Goal: Task Accomplishment & Management: Use online tool/utility

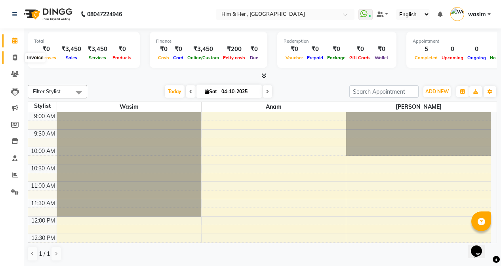
click at [19, 55] on span at bounding box center [15, 57] width 14 height 9
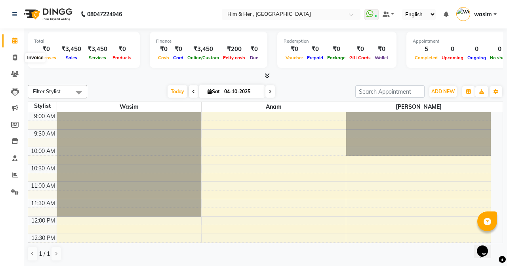
select select "5934"
select select "service"
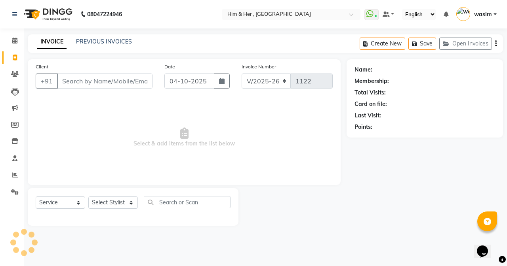
click at [100, 75] on input "Client" at bounding box center [104, 81] width 95 height 15
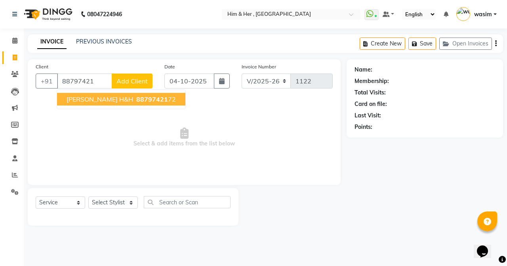
click at [119, 96] on span "[PERSON_NAME] H&H" at bounding box center [100, 99] width 67 height 8
type input "8879742172"
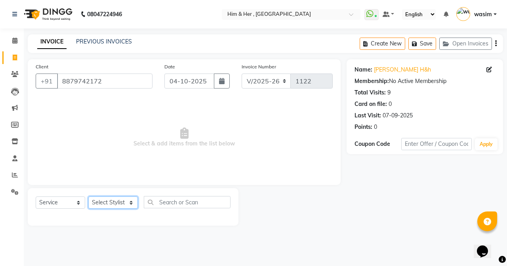
click at [95, 204] on select "Select Stylist Anam [PERSON_NAME] [PERSON_NAME]" at bounding box center [112, 203] width 49 height 12
select select "47402"
click at [88, 197] on select "Select Stylist Anam [PERSON_NAME] [PERSON_NAME]" at bounding box center [112, 203] width 49 height 12
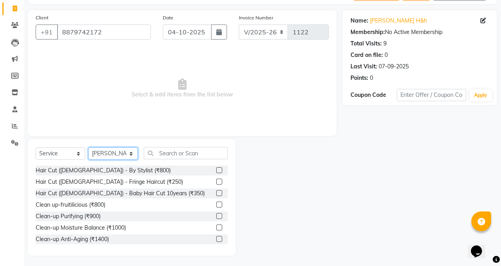
scroll to position [51, 0]
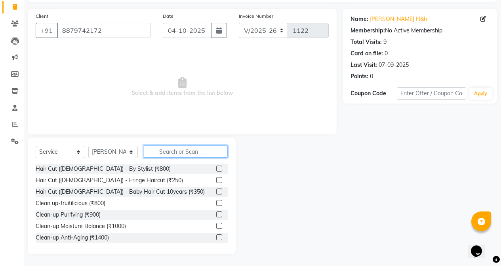
click at [179, 157] on input "text" at bounding box center [186, 152] width 84 height 12
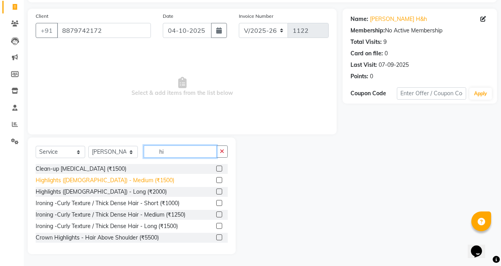
type input "hi"
click at [113, 180] on div "Highlights ([DEMOGRAPHIC_DATA]) - Medium (₹1500)" at bounding box center [105, 181] width 139 height 8
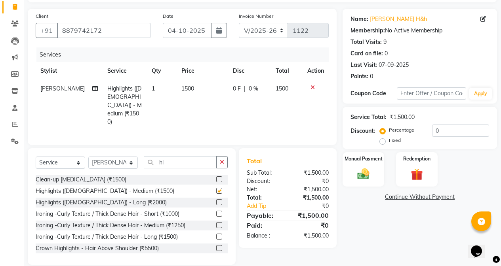
checkbox input "false"
click at [367, 171] on img at bounding box center [363, 174] width 20 height 14
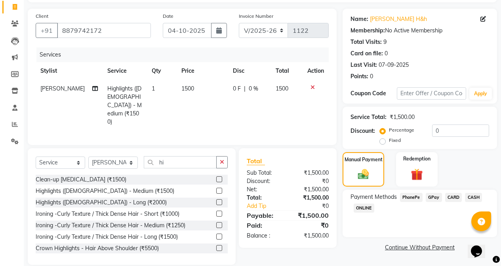
click at [432, 200] on span "GPay" at bounding box center [434, 197] width 16 height 9
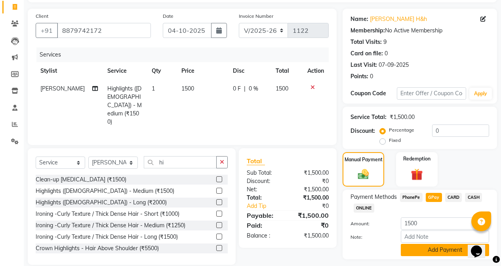
click at [434, 255] on button "Add Payment" at bounding box center [445, 250] width 88 height 12
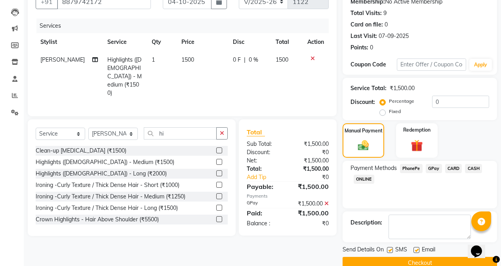
scroll to position [95, 0]
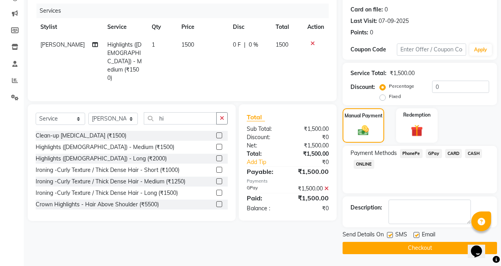
click at [388, 237] on label at bounding box center [390, 235] width 6 height 6
click at [388, 237] on input "checkbox" at bounding box center [389, 235] width 5 height 5
checkbox input "false"
click at [393, 238] on div "SMS" at bounding box center [400, 236] width 27 height 10
click at [399, 251] on button "Checkout" at bounding box center [419, 248] width 154 height 12
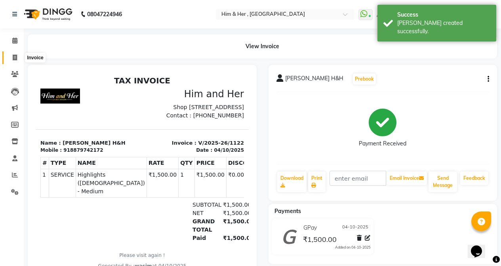
click at [15, 61] on span at bounding box center [15, 57] width 14 height 9
select select "5934"
select select "service"
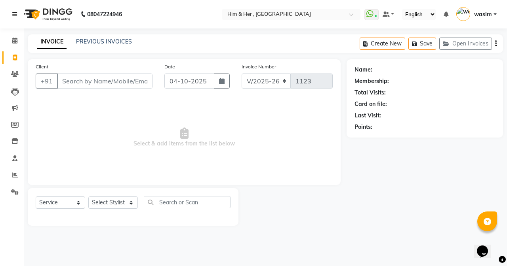
click at [13, 15] on icon at bounding box center [14, 14] width 5 height 6
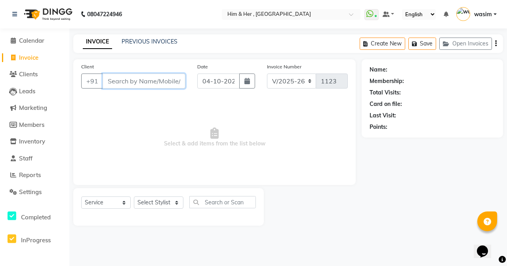
click at [143, 82] on input "Client" at bounding box center [144, 81] width 83 height 15
click at [152, 83] on input "Client" at bounding box center [144, 81] width 83 height 15
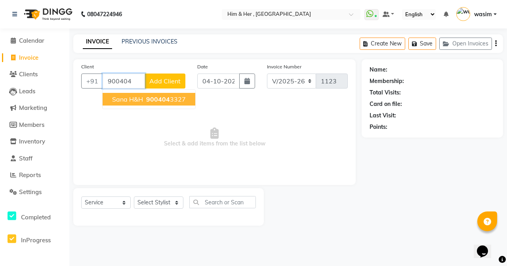
click at [147, 100] on span "900404" at bounding box center [158, 99] width 24 height 8
type input "9004043327"
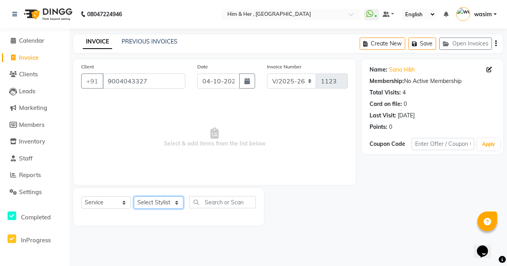
click at [154, 205] on select "Select Stylist Anam [PERSON_NAME] [PERSON_NAME]" at bounding box center [158, 203] width 49 height 12
select select "42532"
click at [134, 197] on select "Select Stylist Anam [PERSON_NAME] [PERSON_NAME]" at bounding box center [158, 203] width 49 height 12
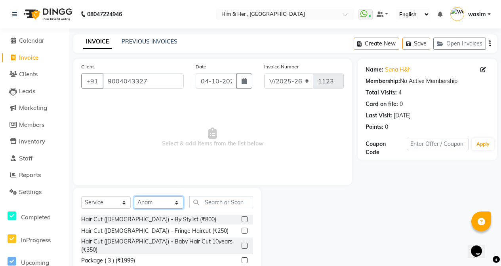
scroll to position [51, 0]
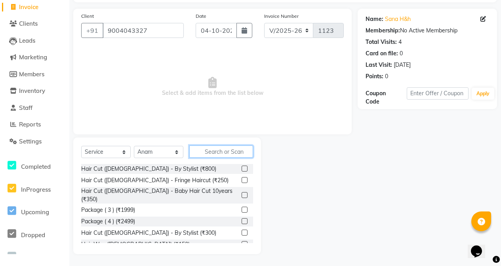
click at [230, 148] on input "text" at bounding box center [221, 152] width 64 height 12
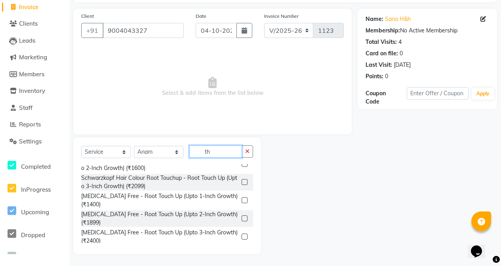
scroll to position [238, 0]
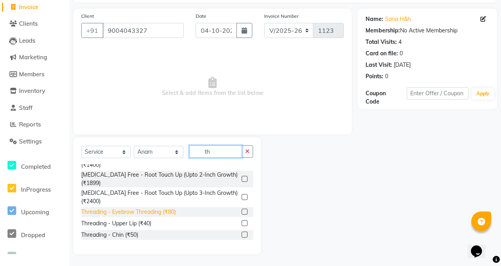
type input "th"
click at [169, 217] on div "Threading - Eyebrow Threading (₹80)" at bounding box center [128, 212] width 95 height 8
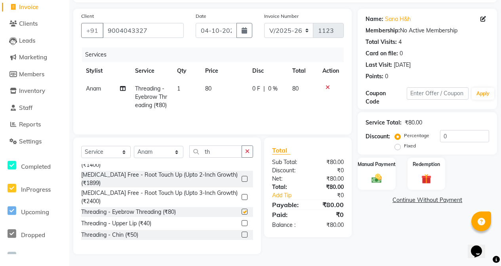
checkbox input "false"
click at [382, 181] on img at bounding box center [376, 179] width 17 height 12
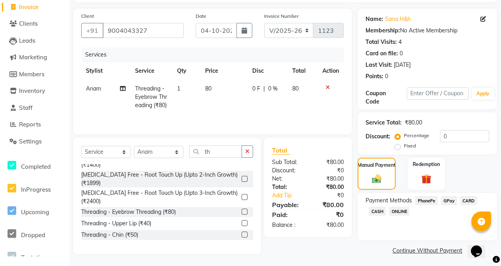
click at [449, 201] on span "GPay" at bounding box center [449, 200] width 16 height 9
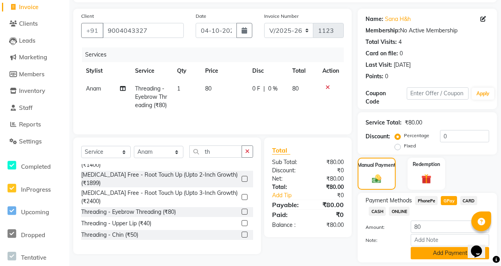
click at [450, 251] on button "Add Payment" at bounding box center [450, 253] width 78 height 12
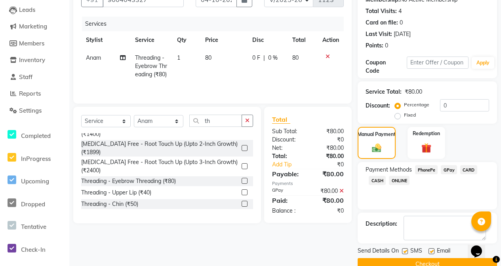
scroll to position [98, 0]
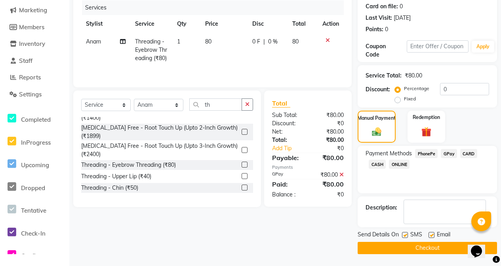
click at [404, 235] on label at bounding box center [405, 235] width 6 height 6
click at [404, 235] on input "checkbox" at bounding box center [404, 235] width 5 height 5
checkbox input "false"
click at [407, 246] on button "Checkout" at bounding box center [427, 248] width 139 height 12
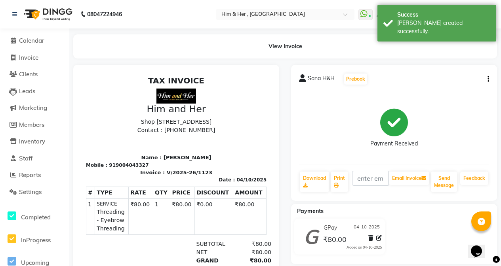
click at [486, 79] on button "button" at bounding box center [486, 79] width 5 height 8
click at [444, 78] on div "Edit Item Staff" at bounding box center [449, 79] width 54 height 10
select select "42532"
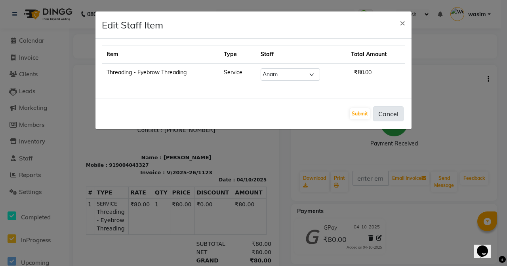
click at [394, 109] on button "Cancel" at bounding box center [388, 114] width 30 height 15
